Goal: Obtain resource: Download file/media

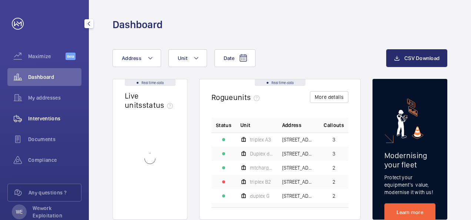
click at [52, 116] on span "Interventions" at bounding box center [54, 118] width 53 height 7
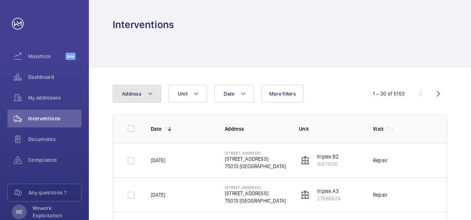
click at [150, 92] on mat-icon at bounding box center [150, 93] width 6 height 9
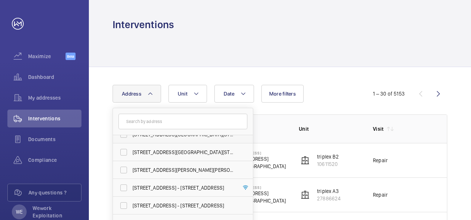
scroll to position [74, 0]
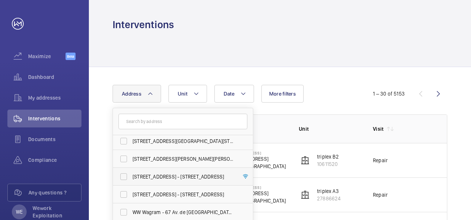
click at [126, 175] on label "[STREET_ADDRESS] - [STREET_ADDRESS]" at bounding box center [177, 177] width 129 height 18
click at [126, 175] on input "[STREET_ADDRESS] - [STREET_ADDRESS]" at bounding box center [123, 176] width 15 height 15
checkbox input "true"
click at [322, 91] on div "Date Address [STREET_ADDRESS][GEOGRAPHIC_DATA][STREET_ADDRESS][STREET_ADDRESS][…" at bounding box center [235, 94] width 246 height 18
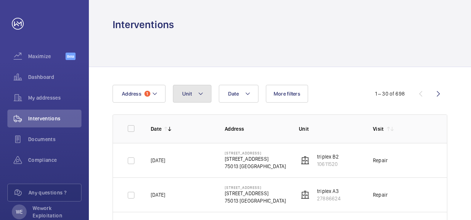
click at [201, 92] on mat-icon at bounding box center [201, 93] width 6 height 9
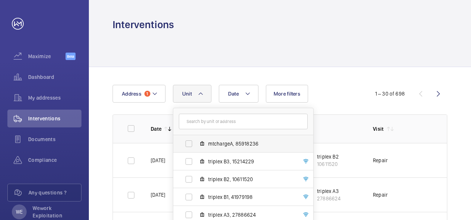
scroll to position [63, 0]
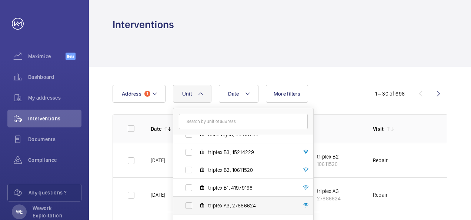
click at [189, 204] on label "triplex A3, 27886624" at bounding box center [237, 205] width 128 height 18
click at [189, 204] on input "triplex A3, 27886624" at bounding box center [188, 205] width 15 height 15
checkbox input "true"
click at [345, 61] on div at bounding box center [279, 48] width 334 height 35
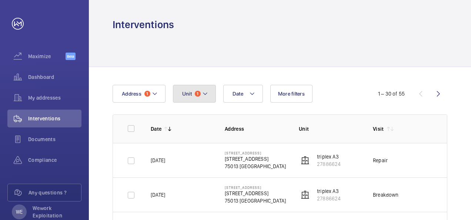
click at [205, 93] on mat-icon at bounding box center [205, 93] width 6 height 9
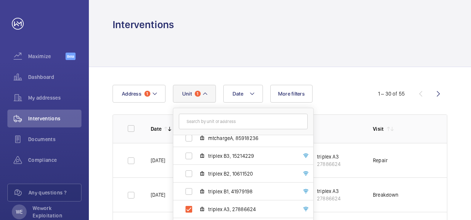
scroll to position [63, 0]
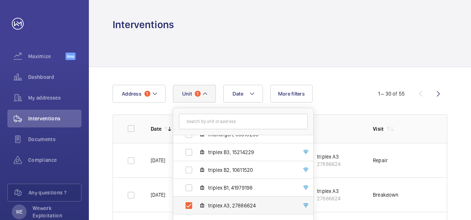
click at [189, 207] on label "triplex A3, 27886624" at bounding box center [237, 205] width 128 height 18
click at [189, 207] on input "triplex A3, 27886624" at bounding box center [188, 205] width 15 height 15
checkbox input "false"
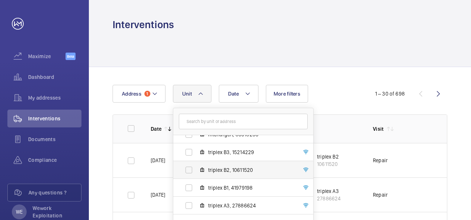
click at [186, 168] on label "triplex B2, 10611520" at bounding box center [237, 170] width 128 height 18
click at [186, 168] on input "triplex B2, 10611520" at bounding box center [188, 169] width 15 height 15
checkbox input "true"
click at [342, 48] on div at bounding box center [279, 48] width 334 height 35
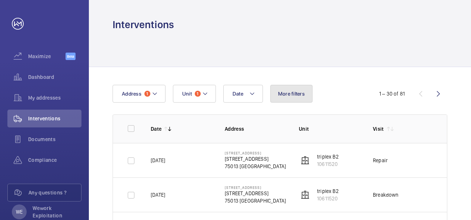
click at [282, 97] on button "More filters" at bounding box center [291, 94] width 42 height 18
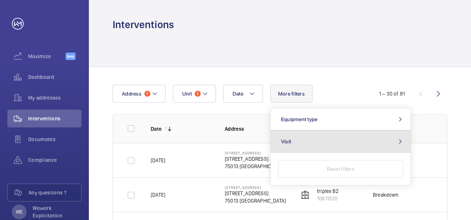
click at [400, 141] on mat-icon at bounding box center [399, 141] width 9 height 6
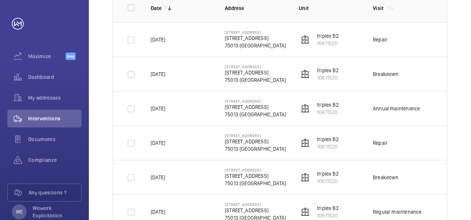
scroll to position [148, 0]
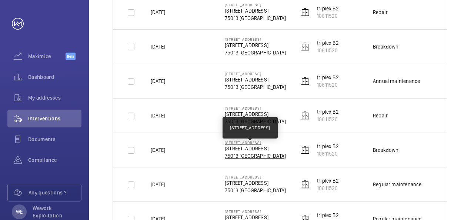
click at [252, 148] on p "[STREET_ADDRESS]" at bounding box center [255, 148] width 61 height 7
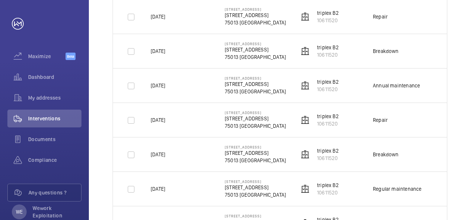
scroll to position [148, 0]
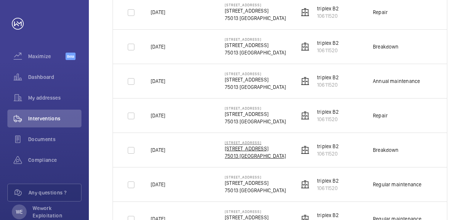
click at [256, 152] on p "75013 [GEOGRAPHIC_DATA]" at bounding box center [255, 155] width 61 height 7
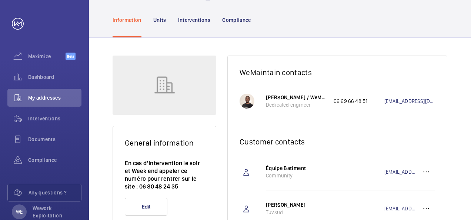
scroll to position [45, 0]
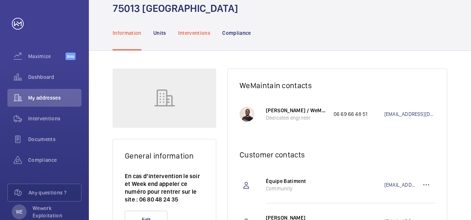
click at [188, 33] on p "Interventions" at bounding box center [194, 32] width 33 height 7
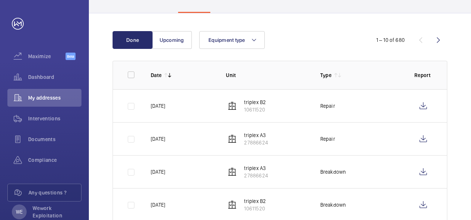
scroll to position [75, 0]
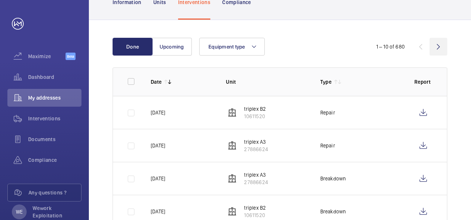
click at [437, 46] on wm-front-icon-button at bounding box center [438, 47] width 18 height 18
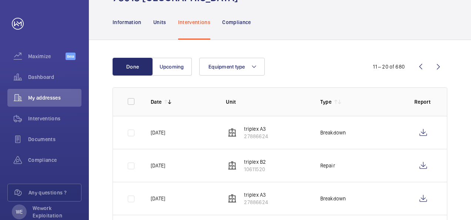
scroll to position [38, 0]
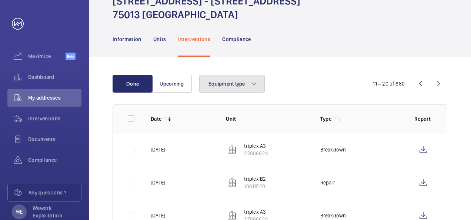
click at [255, 84] on mat-icon at bounding box center [254, 83] width 6 height 9
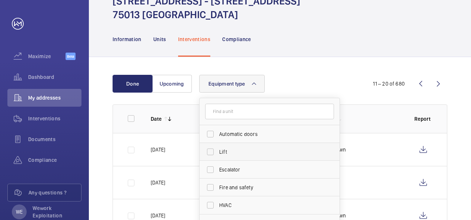
click at [209, 152] on label "Lift" at bounding box center [263, 152] width 129 height 18
click at [209, 152] on input "Lift" at bounding box center [210, 151] width 15 height 15
checkbox input "true"
click at [326, 77] on div "Equipment type 1 Automatic doors Lift Escalator Fire and safety HVAC Reset" at bounding box center [278, 84] width 159 height 18
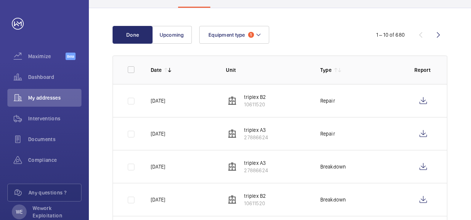
scroll to position [75, 0]
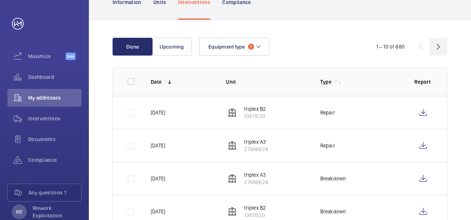
click at [437, 48] on wm-front-icon-button at bounding box center [438, 47] width 18 height 18
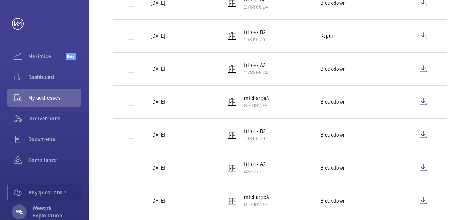
scroll to position [186, 0]
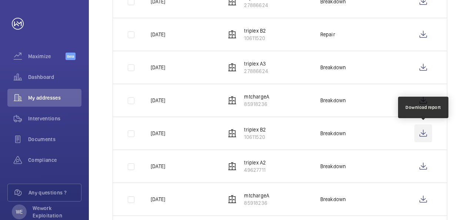
click at [424, 133] on wm-front-icon-button at bounding box center [423, 133] width 18 height 18
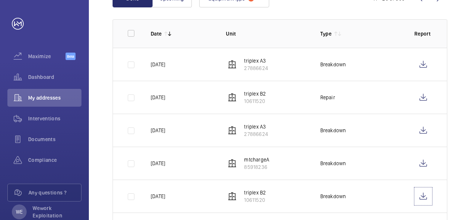
scroll to position [112, 0]
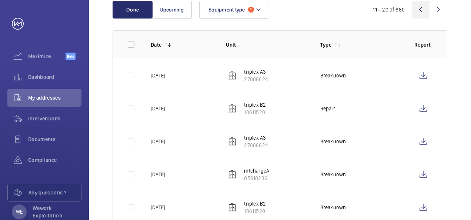
click at [424, 10] on wm-front-icon-button at bounding box center [420, 10] width 18 height 18
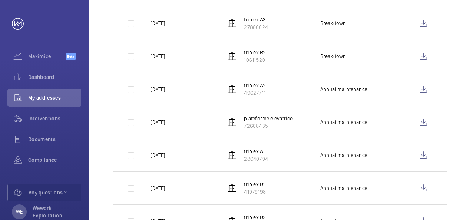
scroll to position [223, 0]
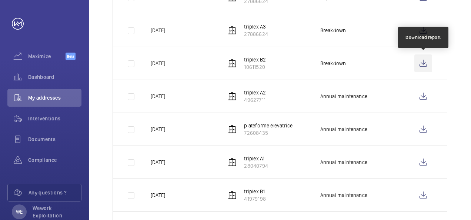
click at [425, 65] on wm-front-icon-button at bounding box center [423, 63] width 18 height 18
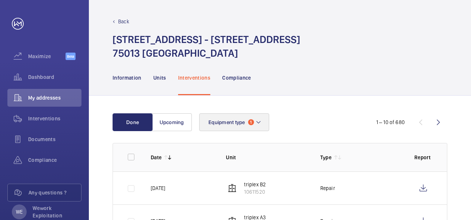
scroll to position [0, 0]
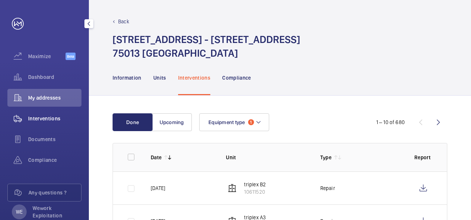
click at [53, 117] on span "Interventions" at bounding box center [54, 118] width 53 height 7
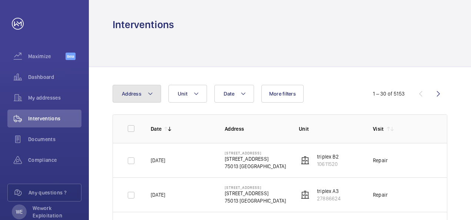
click at [150, 93] on mat-icon at bounding box center [150, 93] width 6 height 9
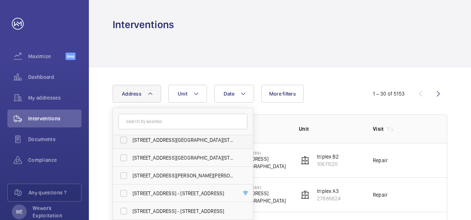
scroll to position [74, 0]
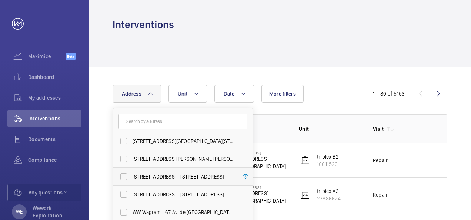
click at [126, 175] on label "[STREET_ADDRESS] - [STREET_ADDRESS]" at bounding box center [177, 177] width 129 height 18
click at [126, 175] on input "[STREET_ADDRESS] - [STREET_ADDRESS]" at bounding box center [123, 176] width 15 height 15
checkbox input "true"
click at [202, 94] on mat-icon at bounding box center [201, 93] width 6 height 9
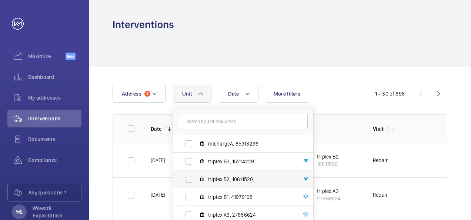
scroll to position [63, 0]
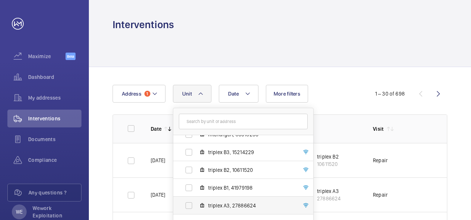
click at [187, 206] on label "triplex A3, 27886624" at bounding box center [237, 205] width 128 height 18
click at [187, 206] on input "triplex A3, 27886624" at bounding box center [188, 205] width 15 height 15
checkbox input "true"
click at [350, 99] on div "Date Address [STREET_ADDRESS] plateforme elevatrice, 72608435 mtcharge B, 27095…" at bounding box center [235, 94] width 246 height 18
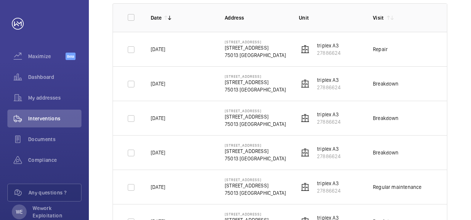
scroll to position [148, 0]
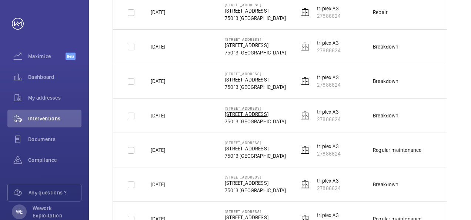
click at [234, 118] on p "75013 [GEOGRAPHIC_DATA]" at bounding box center [255, 121] width 61 height 7
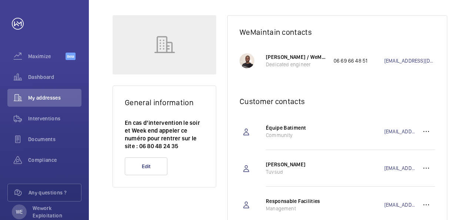
scroll to position [45, 0]
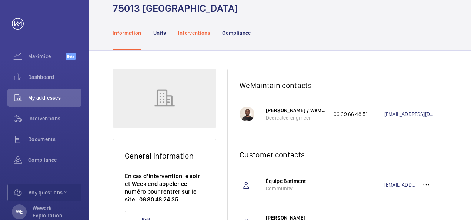
click at [188, 31] on p "Interventions" at bounding box center [194, 32] width 33 height 7
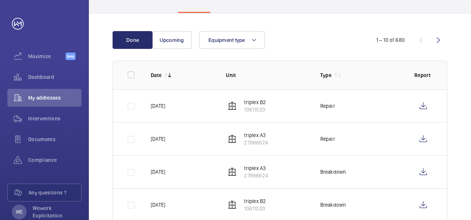
scroll to position [75, 0]
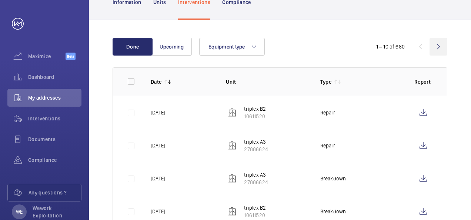
click at [437, 49] on wm-front-icon-button at bounding box center [438, 47] width 18 height 18
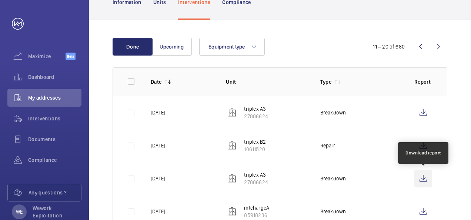
click at [424, 177] on wm-front-icon-button at bounding box center [423, 178] width 18 height 18
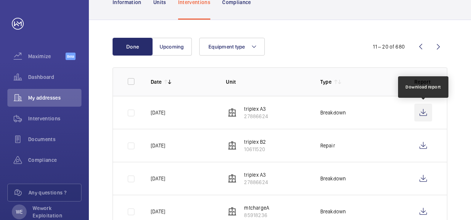
click at [422, 111] on wm-front-icon-button at bounding box center [423, 113] width 18 height 18
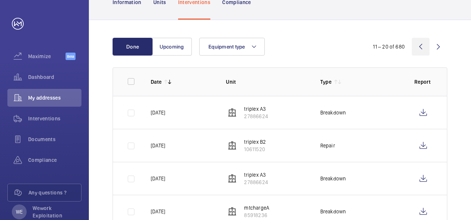
click at [420, 48] on wm-front-icon-button at bounding box center [420, 47] width 18 height 18
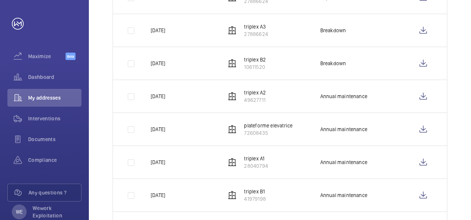
scroll to position [186, 0]
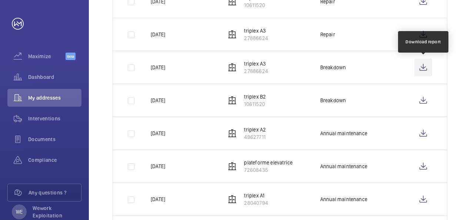
click at [422, 66] on wm-front-icon-button at bounding box center [423, 67] width 18 height 18
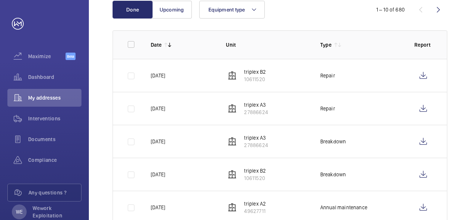
scroll to position [75, 0]
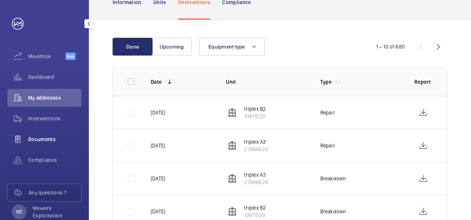
click at [49, 140] on span "Documents" at bounding box center [54, 138] width 53 height 7
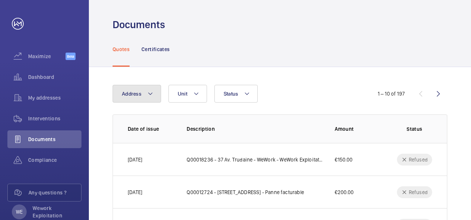
click at [149, 92] on mat-icon at bounding box center [150, 93] width 6 height 9
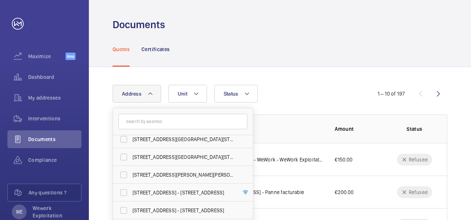
scroll to position [74, 0]
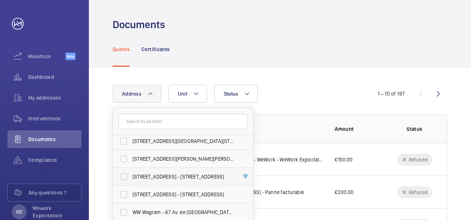
click at [124, 176] on label "[STREET_ADDRESS] - [STREET_ADDRESS]" at bounding box center [177, 177] width 129 height 18
click at [124, 176] on input "[STREET_ADDRESS] - [STREET_ADDRESS]" at bounding box center [123, 176] width 15 height 15
checkbox input "true"
click at [201, 93] on mat-icon at bounding box center [201, 93] width 6 height 9
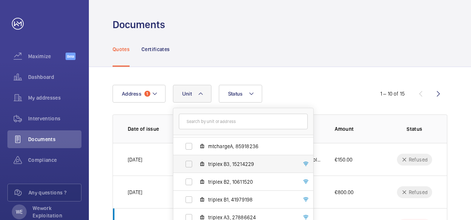
scroll to position [63, 0]
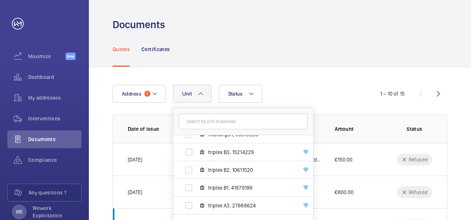
drag, startPoint x: 310, startPoint y: 111, endPoint x: 307, endPoint y: 36, distance: 74.8
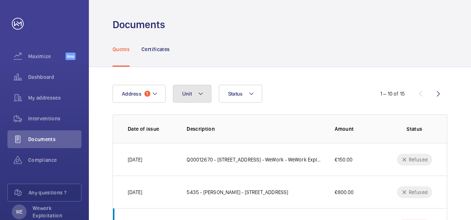
click at [200, 92] on mat-icon at bounding box center [201, 93] width 6 height 9
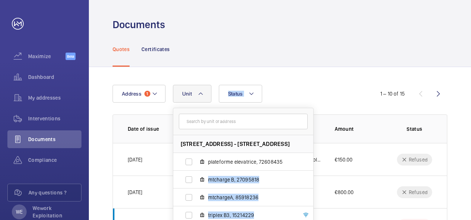
drag, startPoint x: 303, startPoint y: 162, endPoint x: 313, endPoint y: 78, distance: 84.1
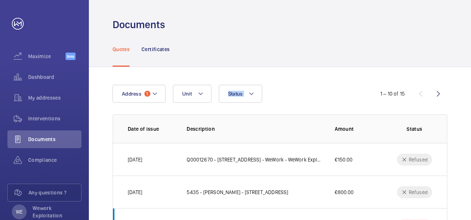
drag, startPoint x: 313, startPoint y: 78, endPoint x: 294, endPoint y: 96, distance: 25.4
click at [294, 96] on div "Address 1 Unit Status" at bounding box center [235, 94] width 246 height 18
click at [201, 96] on mat-icon at bounding box center [201, 93] width 6 height 9
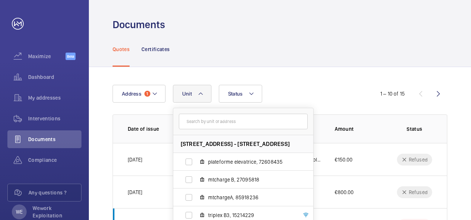
drag, startPoint x: 180, startPoint y: 132, endPoint x: 262, endPoint y: 124, distance: 82.1
click at [262, 124] on form at bounding box center [243, 121] width 140 height 27
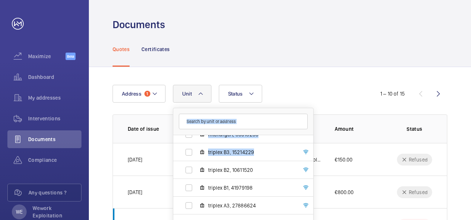
scroll to position [0, 0]
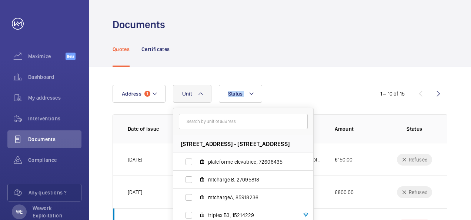
drag, startPoint x: 283, startPoint y: 155, endPoint x: 305, endPoint y: 79, distance: 78.7
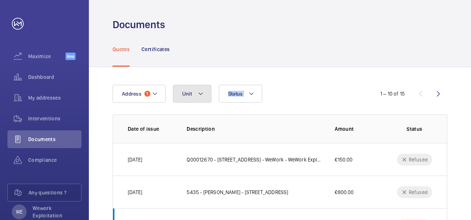
click at [198, 94] on mat-icon at bounding box center [201, 93] width 6 height 9
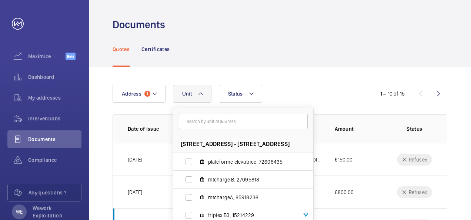
drag, startPoint x: 214, startPoint y: 121, endPoint x: 276, endPoint y: 110, distance: 63.6
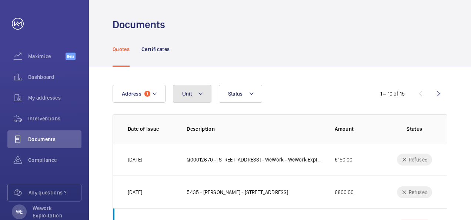
click at [205, 94] on button "Unit" at bounding box center [192, 94] width 38 height 18
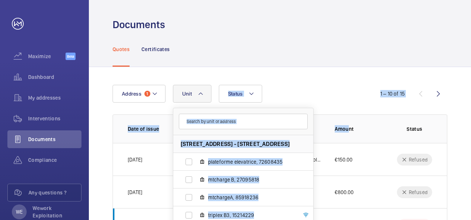
drag, startPoint x: 307, startPoint y: 130, endPoint x: 345, endPoint y: 122, distance: 38.5
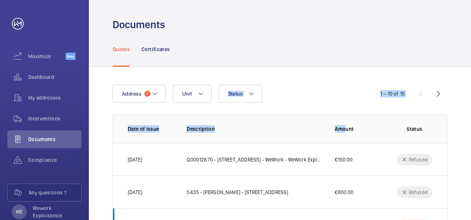
drag, startPoint x: 345, startPoint y: 122, endPoint x: 313, endPoint y: 82, distance: 51.3
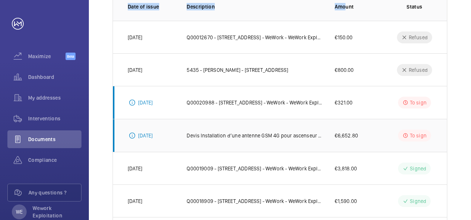
scroll to position [111, 0]
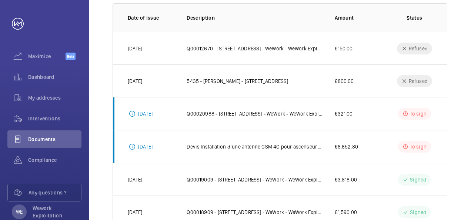
click at [202, 101] on td "Q00020988 - [STREET_ADDRESS] - WeWork - WeWork Exploitation" at bounding box center [249, 113] width 148 height 33
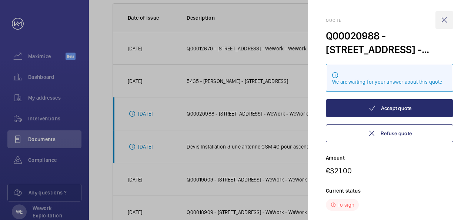
click at [446, 20] on wm-front-icon-button at bounding box center [444, 20] width 18 height 18
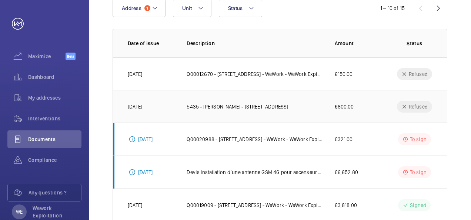
scroll to position [74, 0]
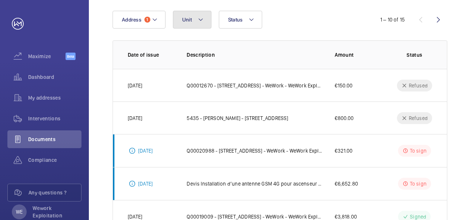
click at [201, 23] on mat-icon at bounding box center [201, 19] width 6 height 9
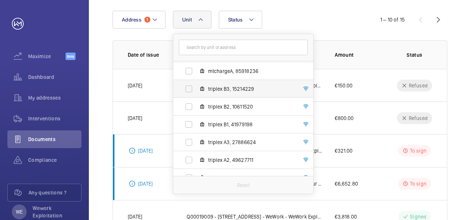
scroll to position [63, 0]
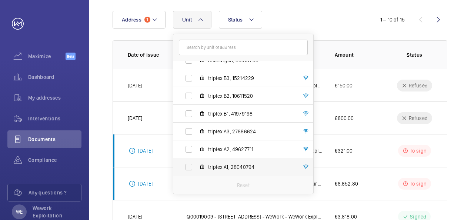
click at [189, 168] on label "triplex A1, 28040794" at bounding box center [237, 167] width 128 height 18
click at [189, 168] on input "triplex A1, 28040794" at bounding box center [188, 166] width 15 height 15
checkbox input "true"
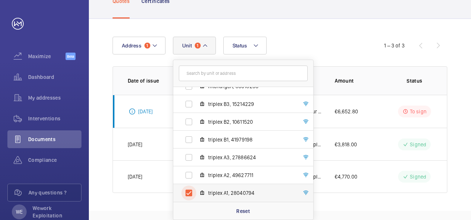
scroll to position [48, 0]
click at [326, 42] on div "Address [STREET_ADDRESS] plateforme elevatrice, 72608435 mtcharge B, 27095818 m…" at bounding box center [235, 46] width 246 height 18
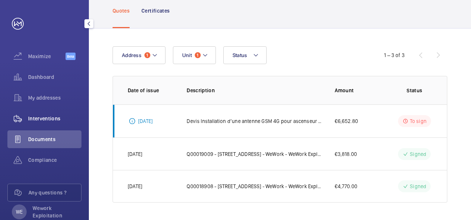
click at [51, 121] on span "Interventions" at bounding box center [54, 118] width 53 height 7
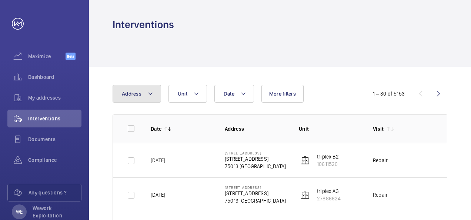
click at [152, 94] on mat-icon at bounding box center [150, 93] width 6 height 9
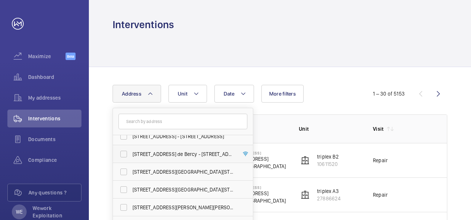
scroll to position [37, 0]
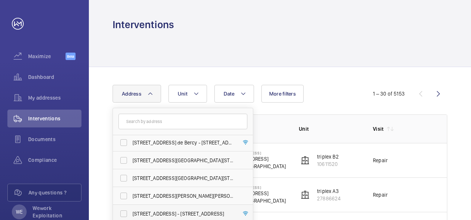
click at [122, 213] on label "[STREET_ADDRESS] - [STREET_ADDRESS]" at bounding box center [177, 214] width 129 height 18
click at [122, 213] on input "[STREET_ADDRESS] - [STREET_ADDRESS]" at bounding box center [123, 213] width 15 height 15
checkbox input "true"
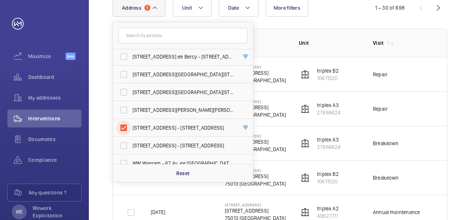
scroll to position [75, 0]
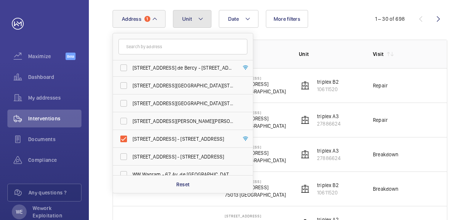
click at [199, 20] on mat-icon at bounding box center [201, 18] width 6 height 9
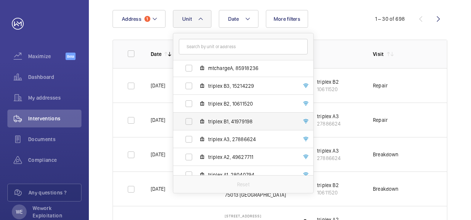
scroll to position [63, 0]
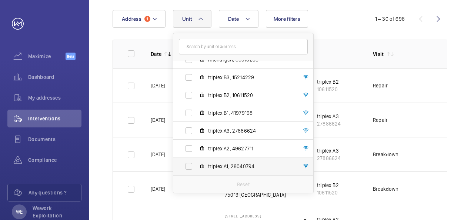
click at [189, 166] on label "triplex A1, 28040794" at bounding box center [237, 166] width 128 height 18
click at [189, 166] on input "triplex A1, 28040794" at bounding box center [188, 166] width 15 height 15
checkbox input "true"
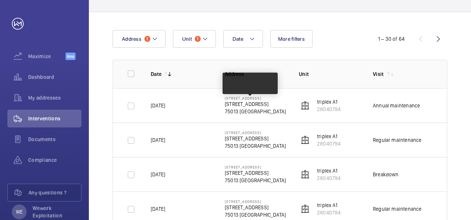
scroll to position [38, 0]
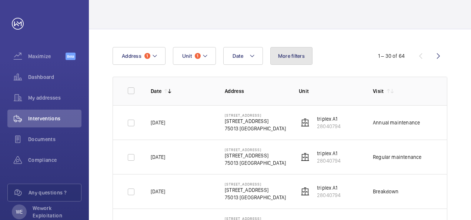
click at [283, 58] on span "More filters" at bounding box center [291, 56] width 27 height 6
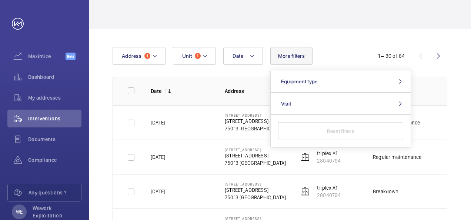
click at [343, 57] on div "Date Address 1 Unit 1 More filters Equipment type Visit Reset filters" at bounding box center [235, 56] width 246 height 18
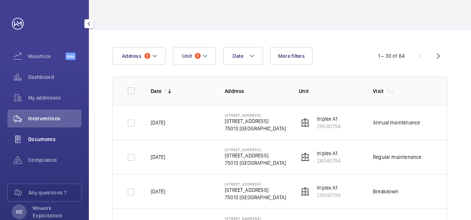
click at [46, 142] on span "Documents" at bounding box center [54, 138] width 53 height 7
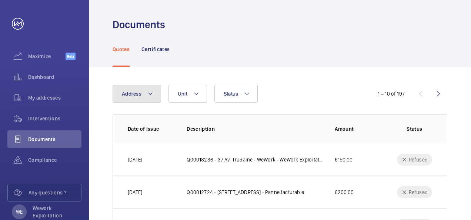
click at [149, 95] on mat-icon at bounding box center [150, 93] width 6 height 9
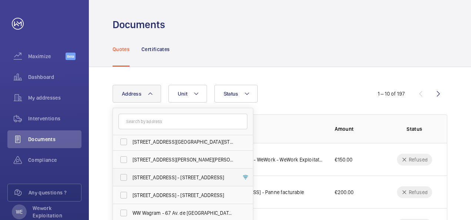
scroll to position [74, 0]
click at [123, 179] on label "[STREET_ADDRESS] - [STREET_ADDRESS]" at bounding box center [177, 177] width 129 height 18
click at [123, 179] on input "[STREET_ADDRESS] - [STREET_ADDRESS]" at bounding box center [123, 176] width 15 height 15
checkbox input "true"
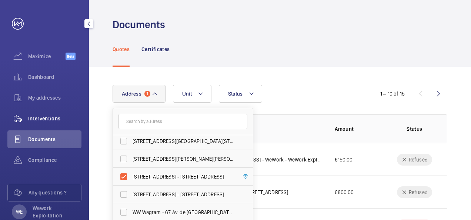
click at [52, 118] on span "Interventions" at bounding box center [54, 118] width 53 height 7
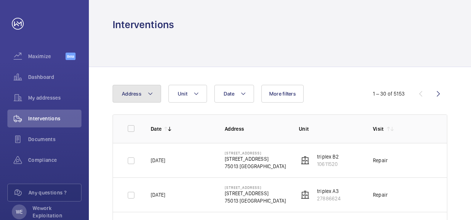
click at [151, 95] on mat-icon at bounding box center [150, 93] width 6 height 9
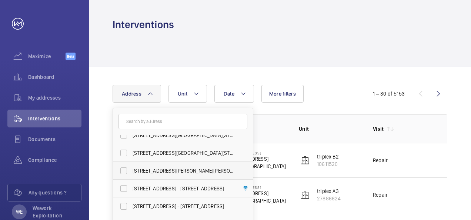
scroll to position [74, 0]
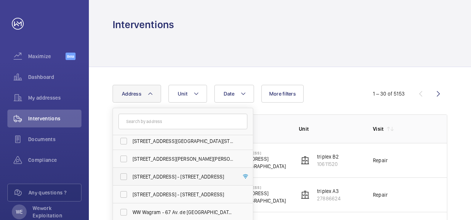
click at [124, 176] on label "[STREET_ADDRESS] - [STREET_ADDRESS]" at bounding box center [177, 177] width 129 height 18
click at [124, 176] on input "[STREET_ADDRESS] - [STREET_ADDRESS]" at bounding box center [123, 176] width 15 height 15
checkbox input "true"
click at [342, 87] on div "Date Address [STREET_ADDRESS][GEOGRAPHIC_DATA][STREET_ADDRESS][STREET_ADDRESS][…" at bounding box center [235, 94] width 246 height 18
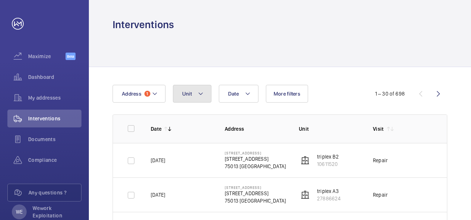
click at [200, 94] on mat-icon at bounding box center [201, 93] width 6 height 9
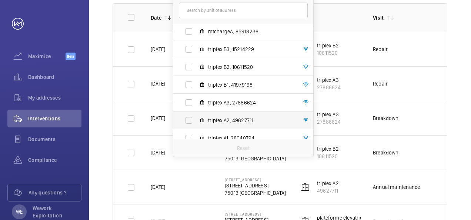
scroll to position [63, 0]
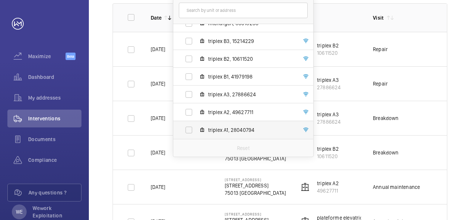
click at [189, 130] on label "triplex A1, 28040794" at bounding box center [237, 130] width 128 height 18
click at [189, 130] on input "triplex A1, 28040794" at bounding box center [188, 129] width 15 height 15
checkbox input "true"
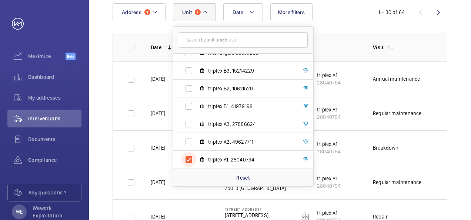
scroll to position [111, 0]
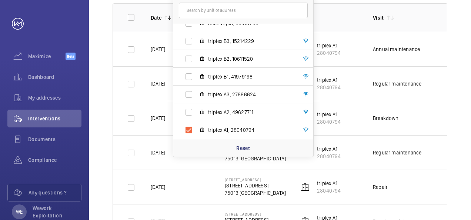
click at [420, 185] on td "Repair" at bounding box center [398, 186] width 74 height 34
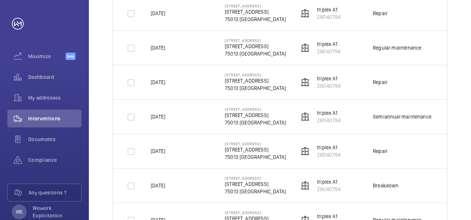
scroll to position [296, 0]
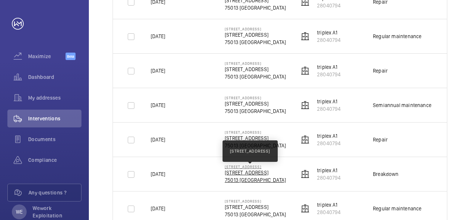
click at [257, 174] on p "[STREET_ADDRESS]" at bounding box center [255, 172] width 61 height 7
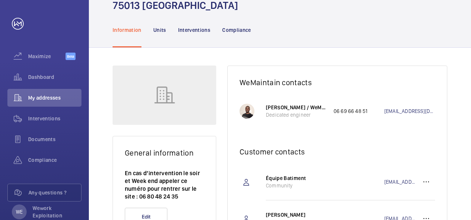
scroll to position [45, 0]
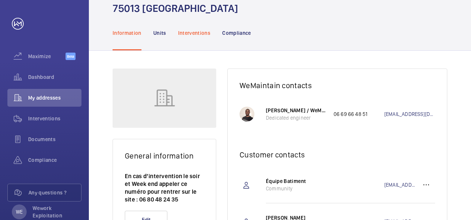
click at [190, 34] on p "Interventions" at bounding box center [194, 32] width 33 height 7
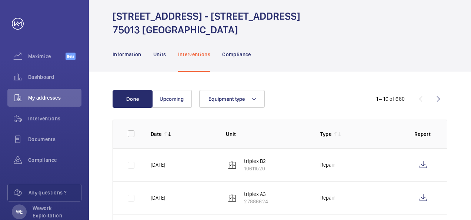
scroll to position [1, 0]
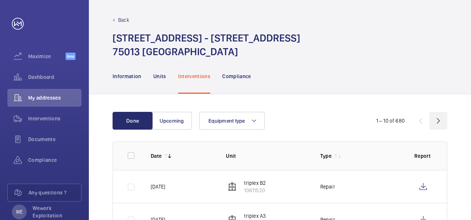
click at [437, 122] on wm-front-icon-button at bounding box center [438, 121] width 18 height 18
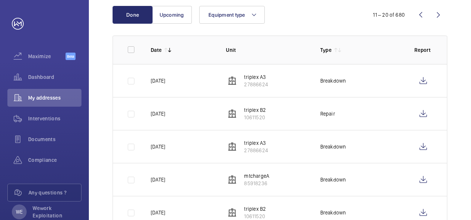
scroll to position [75, 0]
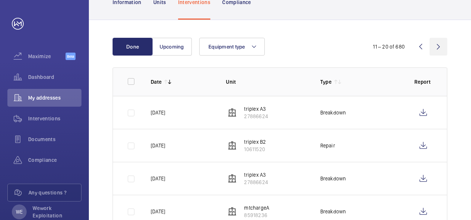
click at [439, 49] on wm-front-icon-button at bounding box center [438, 47] width 18 height 18
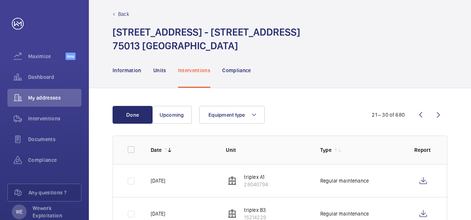
scroll to position [1, 0]
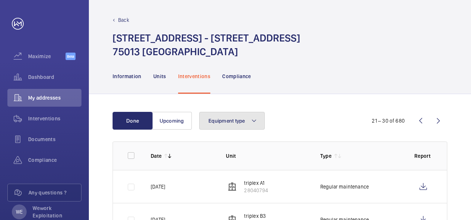
click at [256, 119] on mat-icon at bounding box center [254, 120] width 6 height 9
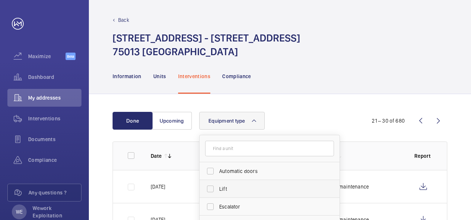
click at [213, 188] on label "Lift" at bounding box center [263, 189] width 129 height 18
click at [213, 188] on input "Lift" at bounding box center [210, 188] width 15 height 15
checkbox input "true"
click at [343, 113] on div "Equipment type 1 Automatic doors Lift Escalator Fire and safety HVAC Reset" at bounding box center [278, 121] width 159 height 18
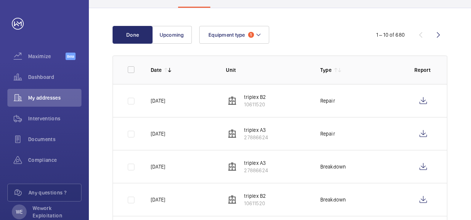
scroll to position [38, 0]
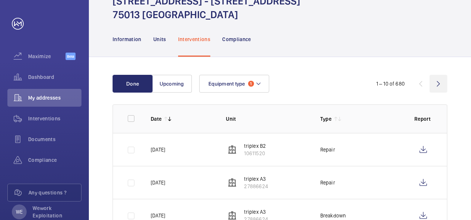
click at [439, 86] on wm-front-icon-button at bounding box center [438, 84] width 18 height 18
click at [438, 85] on wm-front-icon-button at bounding box center [438, 84] width 18 height 18
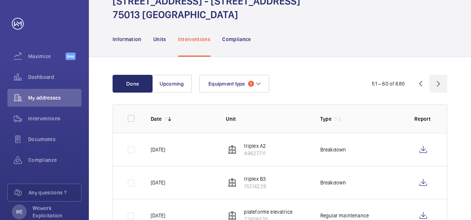
click at [438, 85] on wm-front-icon-button at bounding box center [438, 84] width 18 height 18
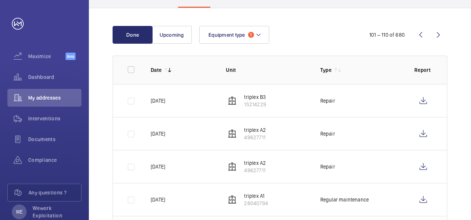
scroll to position [75, 0]
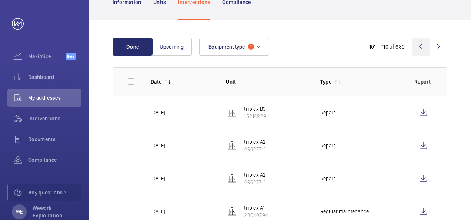
click at [421, 48] on wm-front-icon-button at bounding box center [420, 47] width 18 height 18
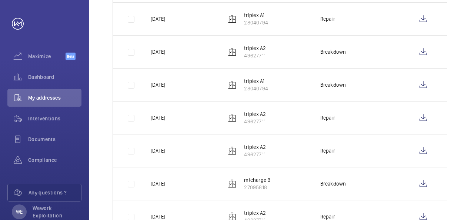
scroll to position [260, 0]
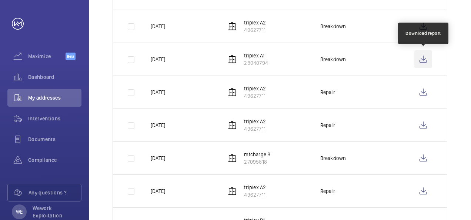
click at [422, 60] on wm-front-icon-button at bounding box center [423, 59] width 18 height 18
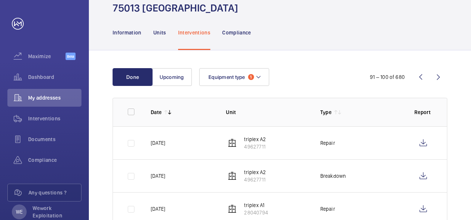
scroll to position [38, 0]
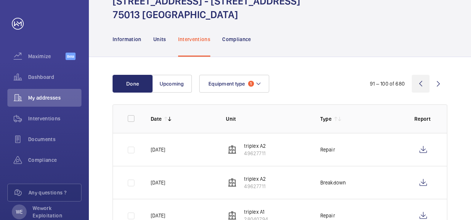
click at [422, 84] on wm-front-icon-button at bounding box center [420, 84] width 18 height 18
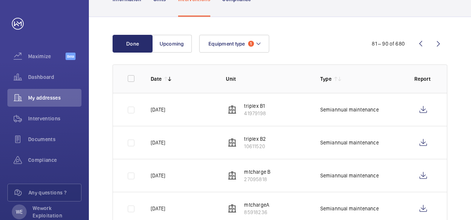
scroll to position [75, 0]
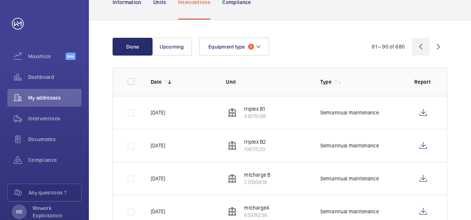
click at [422, 47] on wm-front-icon-button at bounding box center [420, 47] width 18 height 18
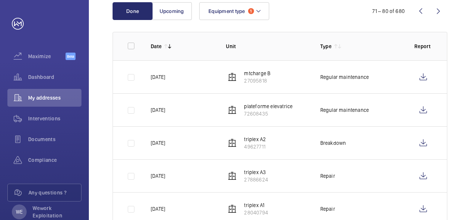
scroll to position [75, 0]
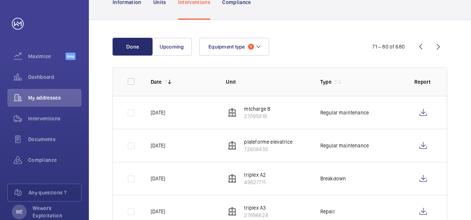
click at [422, 49] on wm-front-icon-button at bounding box center [420, 47] width 18 height 18
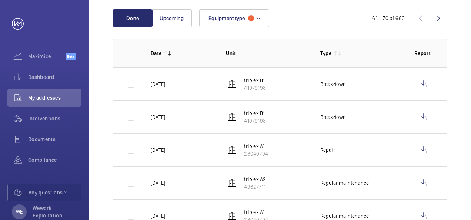
scroll to position [75, 0]
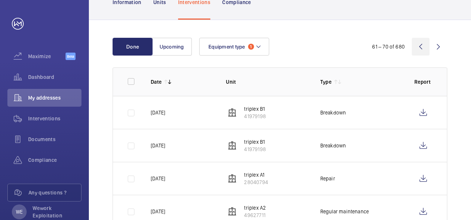
click at [422, 48] on wm-front-icon-button at bounding box center [420, 47] width 18 height 18
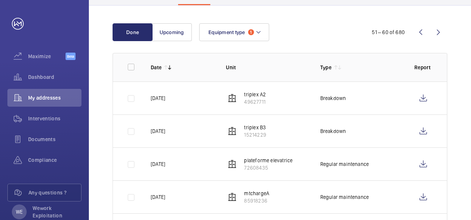
scroll to position [75, 0]
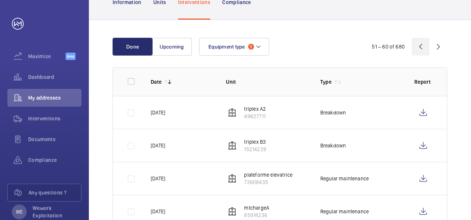
click at [424, 48] on wm-front-icon-button at bounding box center [420, 47] width 18 height 18
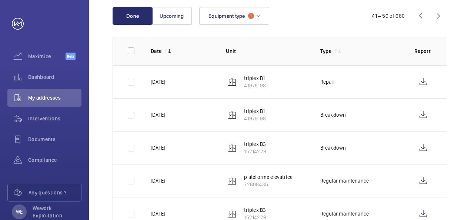
scroll to position [75, 0]
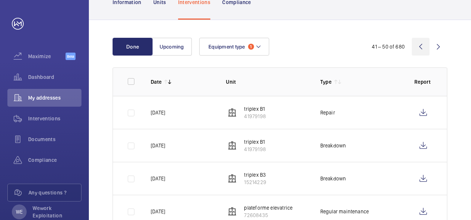
click at [422, 46] on wm-front-icon-button at bounding box center [420, 47] width 18 height 18
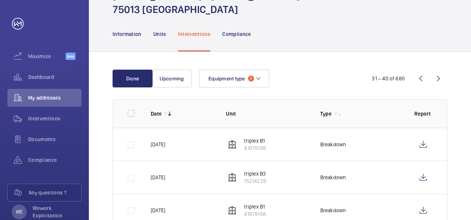
scroll to position [38, 0]
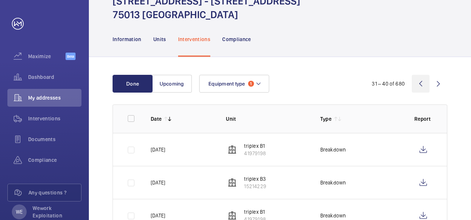
click at [420, 85] on wm-front-icon-button at bounding box center [420, 84] width 18 height 18
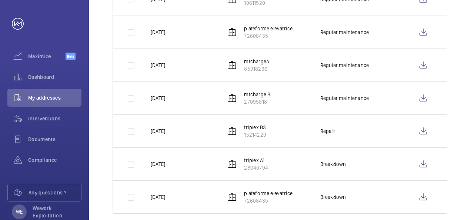
scroll to position [297, 0]
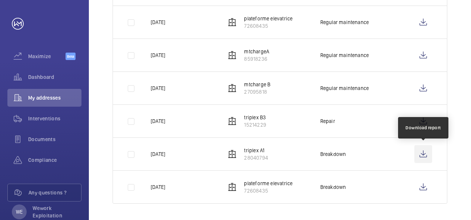
click at [424, 152] on wm-front-icon-button at bounding box center [423, 154] width 18 height 18
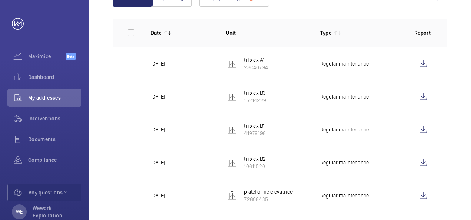
scroll to position [112, 0]
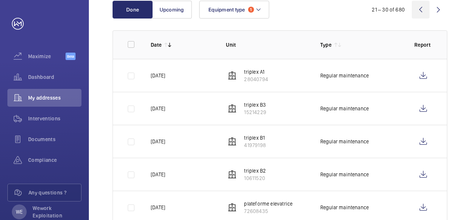
click at [420, 10] on wm-front-icon-button at bounding box center [420, 10] width 18 height 18
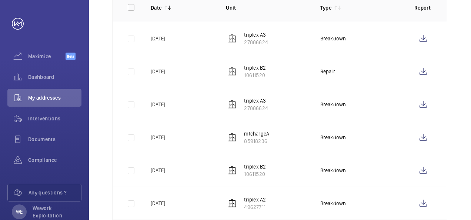
scroll to position [75, 0]
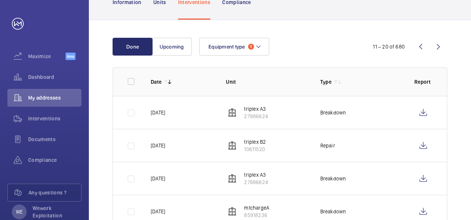
drag, startPoint x: 418, startPoint y: 47, endPoint x: 415, endPoint y: 50, distance: 3.9
click at [418, 47] on wm-front-icon-button at bounding box center [420, 47] width 18 height 18
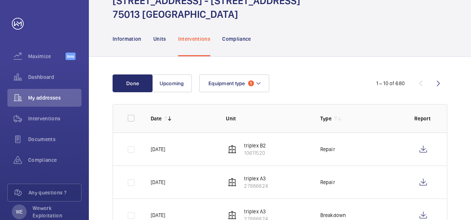
scroll to position [38, 0]
click at [54, 118] on span "Interventions" at bounding box center [54, 118] width 53 height 7
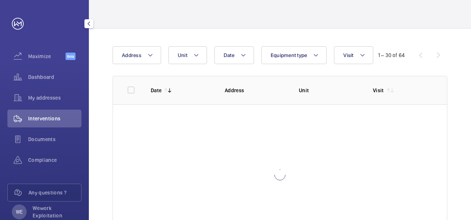
scroll to position [24, 0]
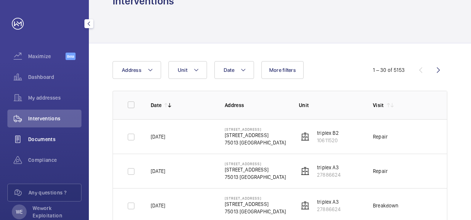
click at [51, 141] on span "Documents" at bounding box center [54, 138] width 53 height 7
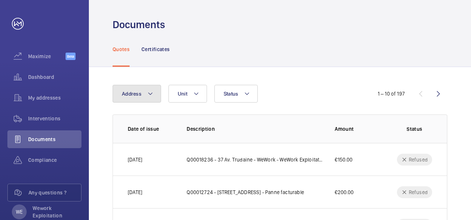
click at [149, 94] on mat-icon at bounding box center [150, 93] width 6 height 9
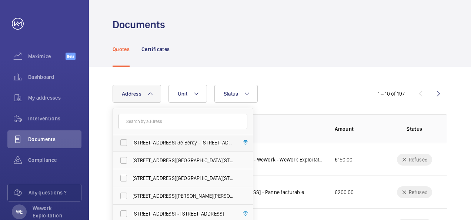
scroll to position [74, 0]
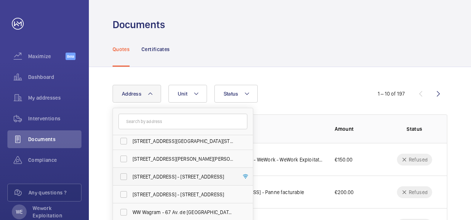
click at [125, 175] on label "[STREET_ADDRESS] - [STREET_ADDRESS]" at bounding box center [177, 177] width 129 height 18
click at [125, 175] on input "[STREET_ADDRESS] - [STREET_ADDRESS]" at bounding box center [123, 176] width 15 height 15
checkbox input "true"
click at [58, 119] on span "Interventions" at bounding box center [54, 118] width 53 height 7
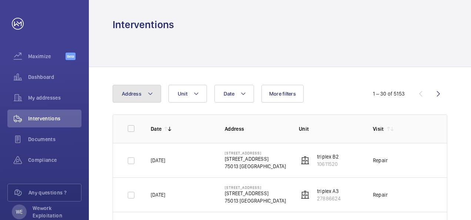
click at [150, 95] on mat-icon at bounding box center [150, 93] width 6 height 9
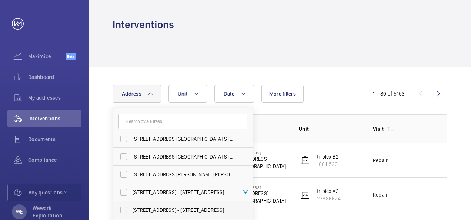
scroll to position [74, 0]
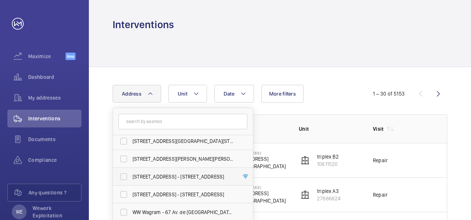
click at [125, 177] on label "[STREET_ADDRESS] - [STREET_ADDRESS]" at bounding box center [177, 177] width 129 height 18
click at [125, 177] on input "[STREET_ADDRESS] - [STREET_ADDRESS]" at bounding box center [123, 176] width 15 height 15
checkbox input "true"
click at [335, 102] on div "Date Address [STREET_ADDRESS][GEOGRAPHIC_DATA][STREET_ADDRESS][STREET_ADDRESS][…" at bounding box center [235, 94] width 246 height 18
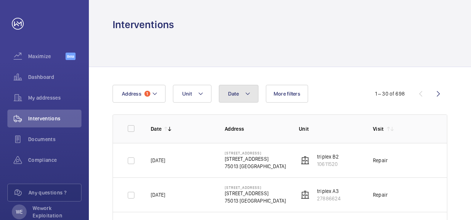
click at [247, 95] on mat-icon at bounding box center [248, 93] width 6 height 9
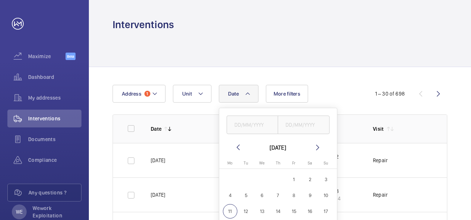
click at [238, 147] on mat-icon at bounding box center [237, 147] width 9 height 9
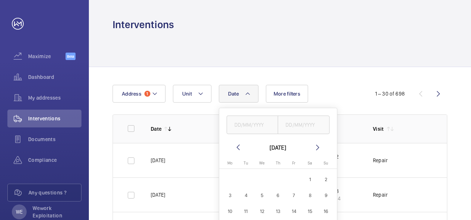
click at [238, 147] on mat-icon at bounding box center [237, 147] width 9 height 9
click at [264, 179] on span "1" at bounding box center [262, 179] width 14 height 14
type input "[DATE]"
click at [303, 126] on input "text" at bounding box center [303, 124] width 52 height 18
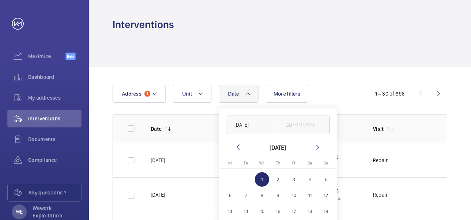
click at [316, 145] on mat-icon at bounding box center [317, 147] width 9 height 9
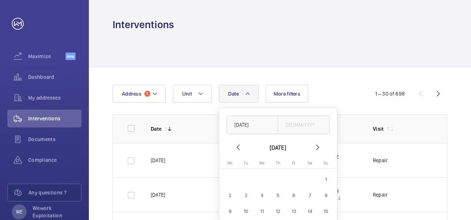
click at [316, 145] on mat-icon at bounding box center [317, 147] width 9 height 9
click at [236, 149] on mat-icon at bounding box center [237, 147] width 9 height 9
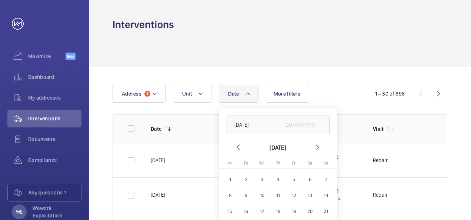
click at [237, 149] on mat-icon at bounding box center [237, 147] width 9 height 9
click at [227, 213] on span "11" at bounding box center [230, 211] width 14 height 14
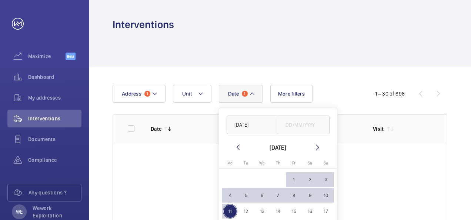
type input "[DATE]"
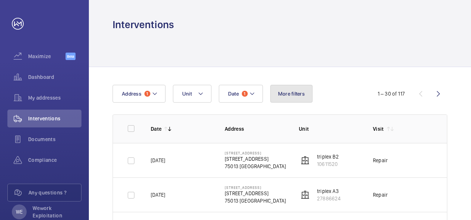
click at [300, 93] on span "More filters" at bounding box center [291, 94] width 27 height 6
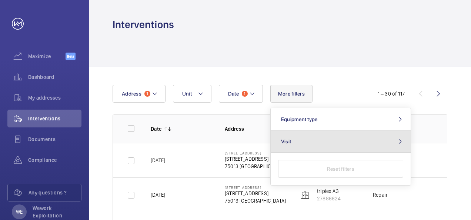
click at [399, 142] on mat-icon at bounding box center [399, 141] width 9 height 6
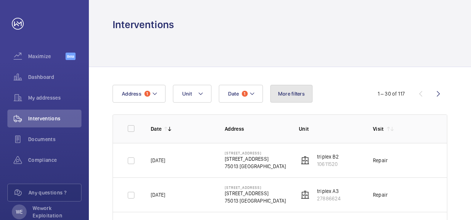
click at [302, 96] on span "More filters" at bounding box center [291, 94] width 27 height 6
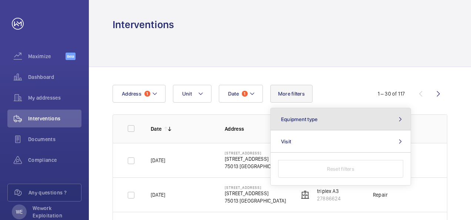
click at [399, 120] on mat-icon at bounding box center [399, 119] width 9 height 6
